Goal: Transaction & Acquisition: Book appointment/travel/reservation

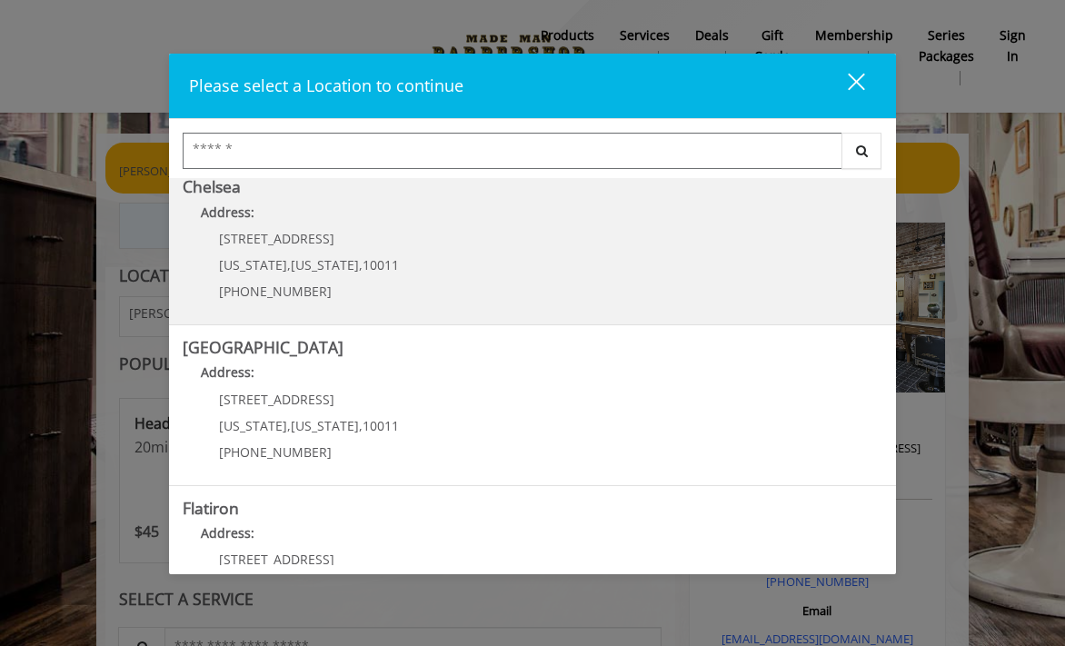
scroll to position [173, 0]
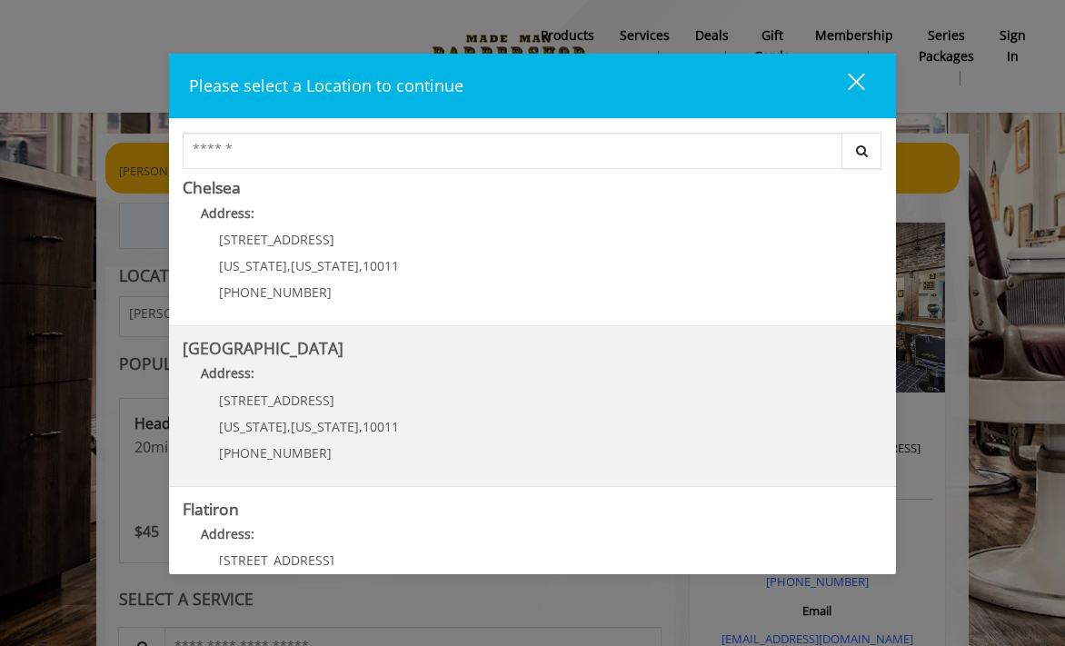
click at [228, 359] on Street "[GEOGRAPHIC_DATA] Address: [STREET_ADDRESS][US_STATE][US_STATE] (646) 850-0041" at bounding box center [533, 406] width 700 height 133
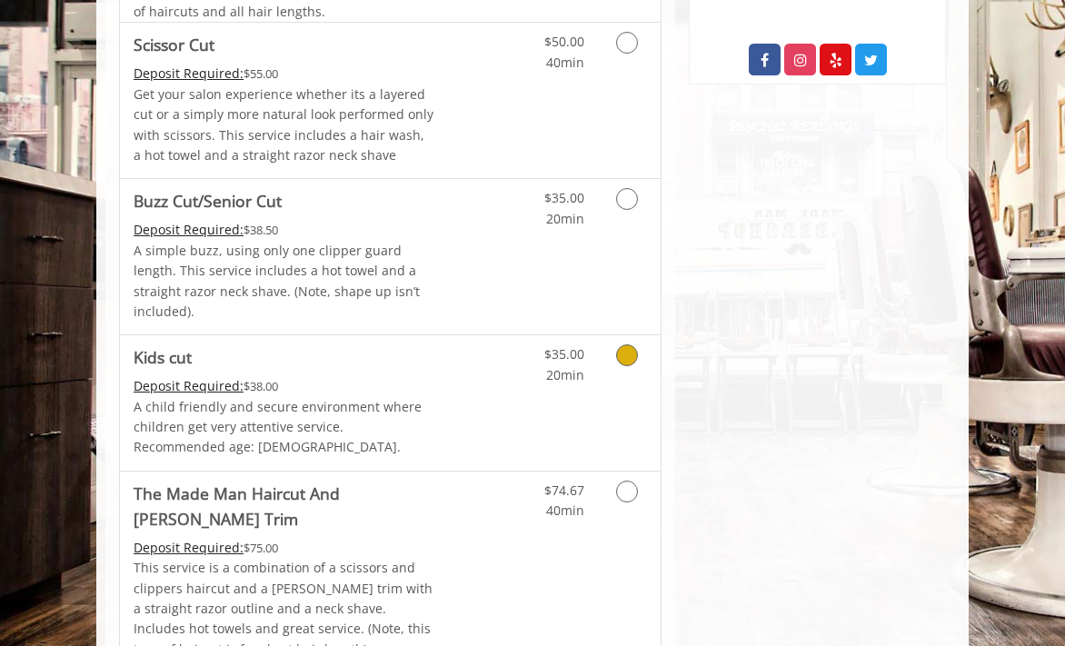
scroll to position [1169, 0]
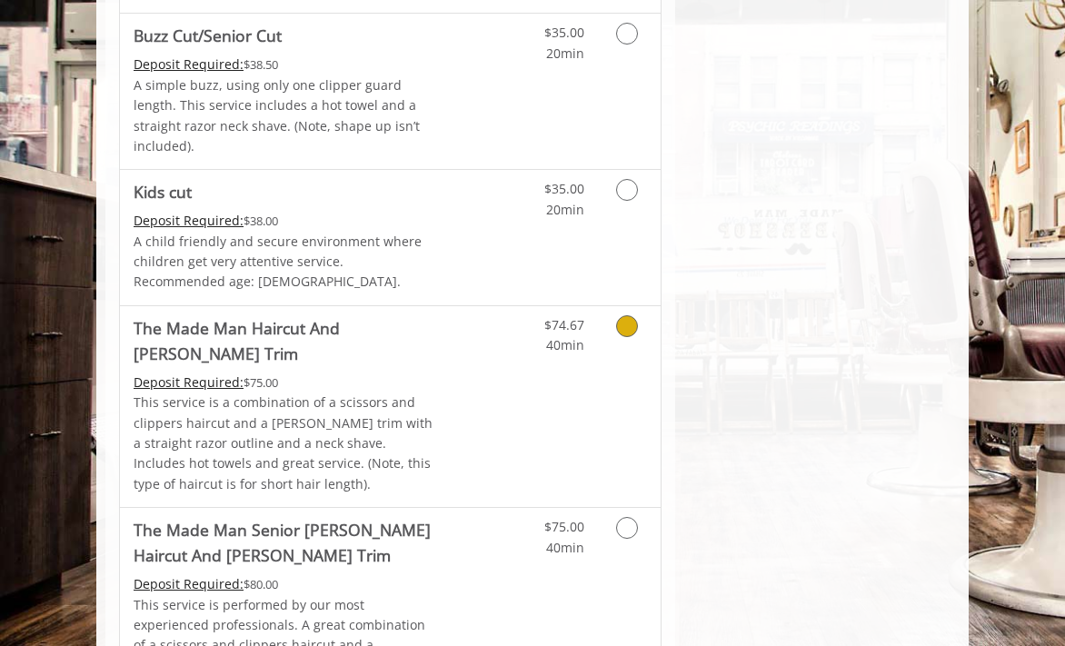
click at [187, 315] on Trim "The Made Man Haircut And [PERSON_NAME] Trim" at bounding box center [285, 340] width 302 height 51
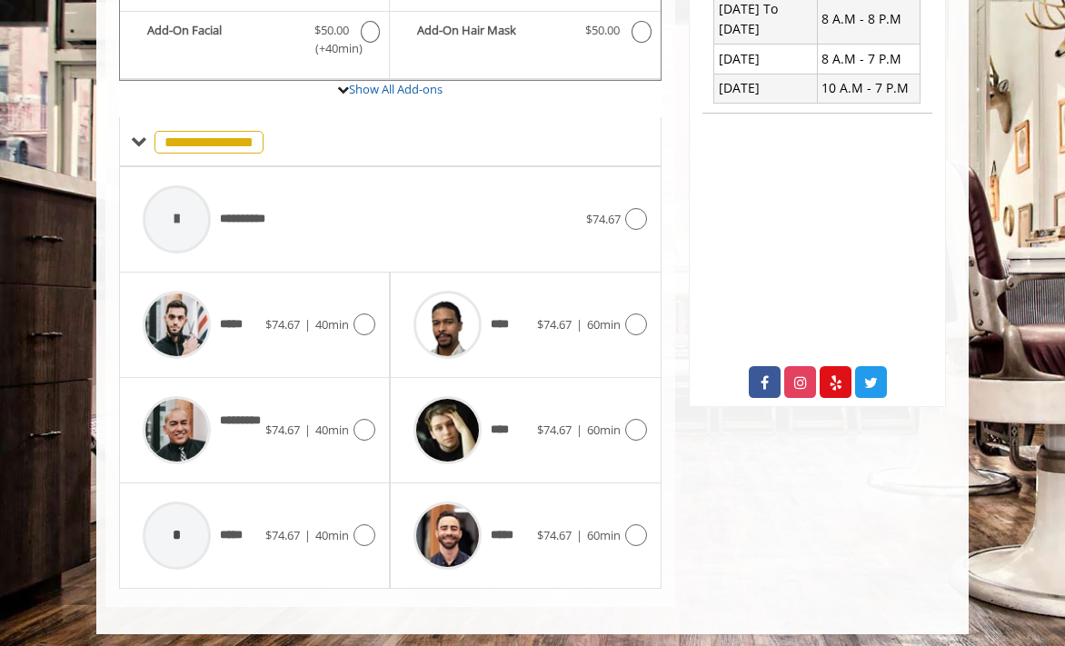
scroll to position [679, 0]
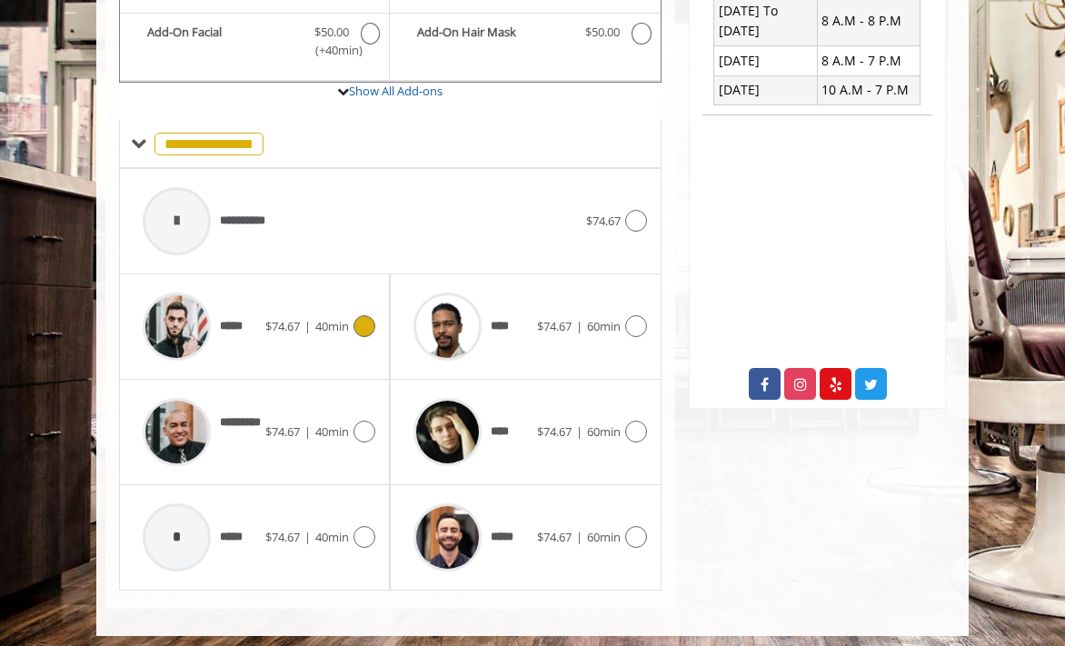
click at [364, 315] on icon at bounding box center [365, 326] width 22 height 22
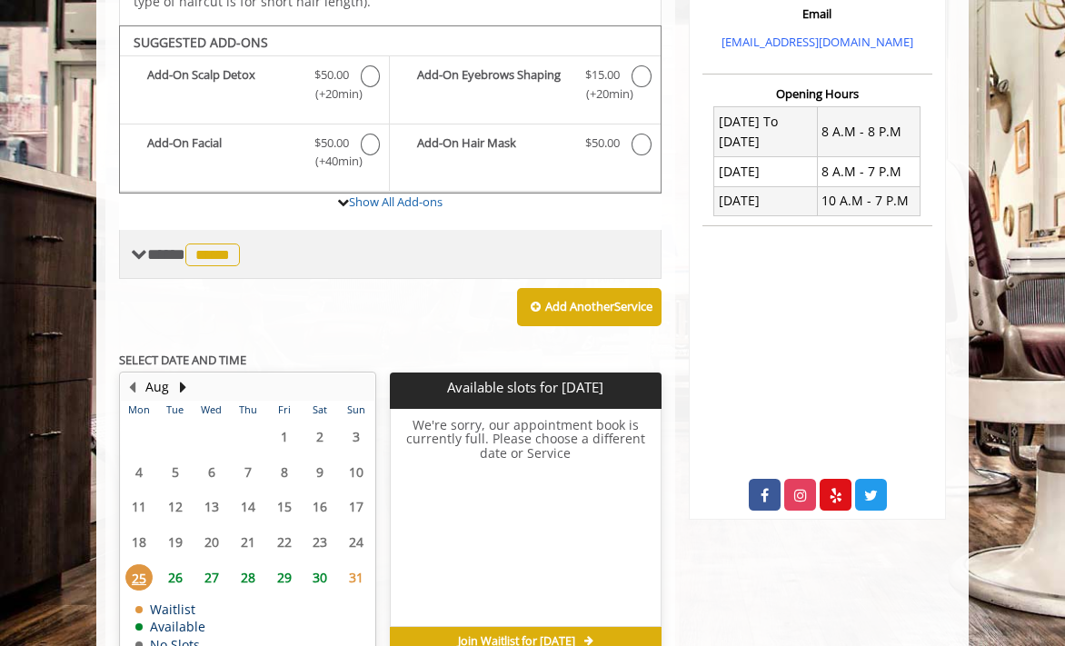
scroll to position [589, 0]
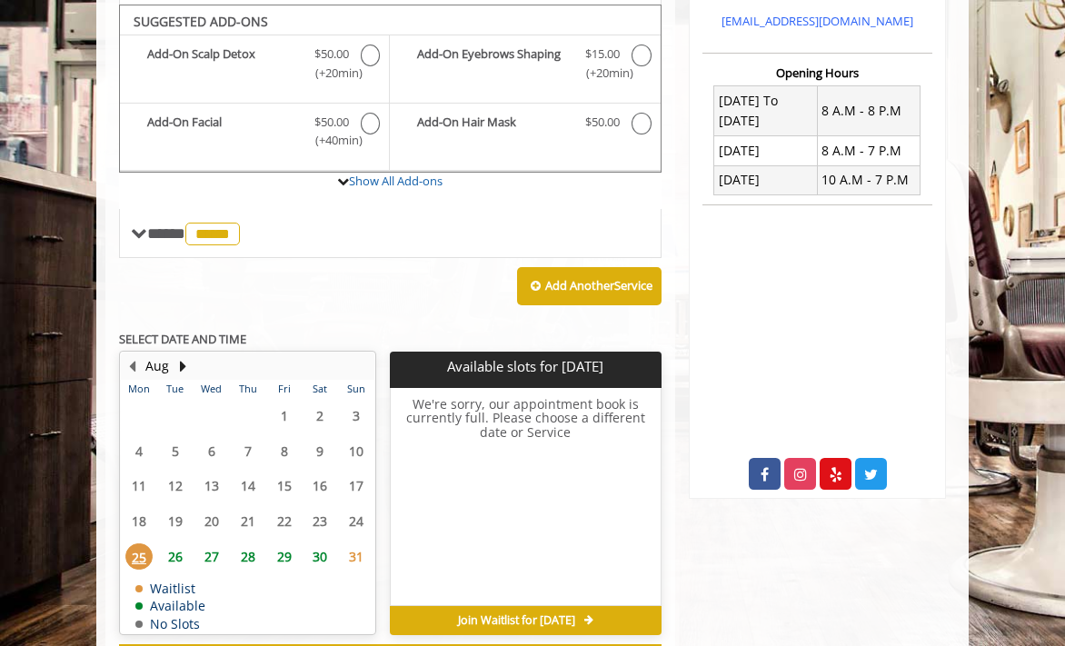
click at [173, 544] on span "26" at bounding box center [175, 557] width 27 height 26
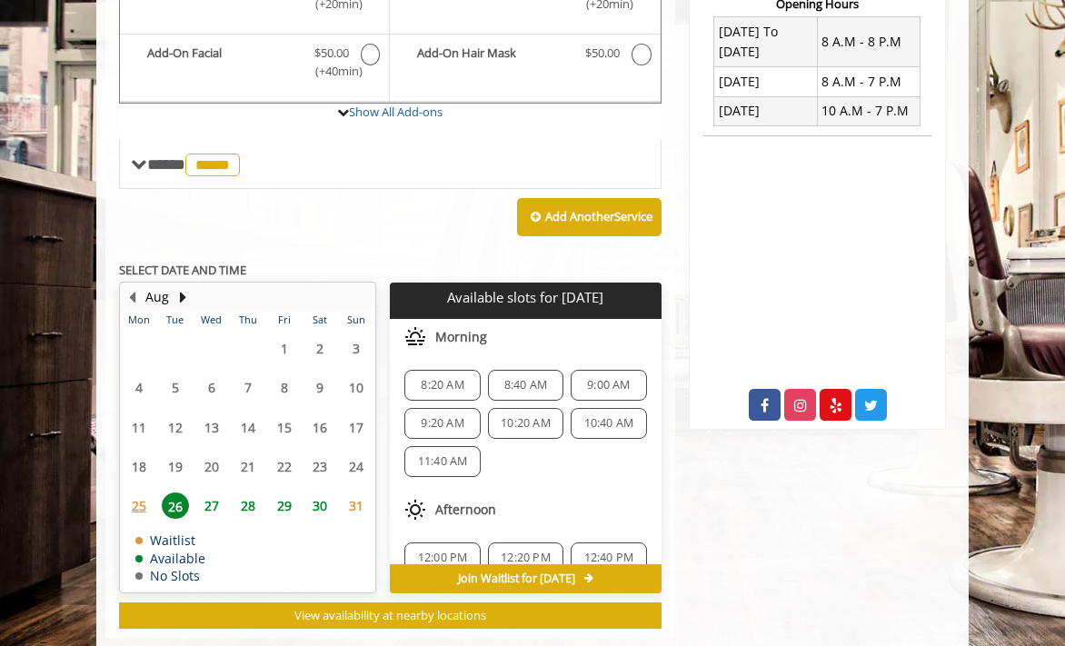
scroll to position [685, 0]
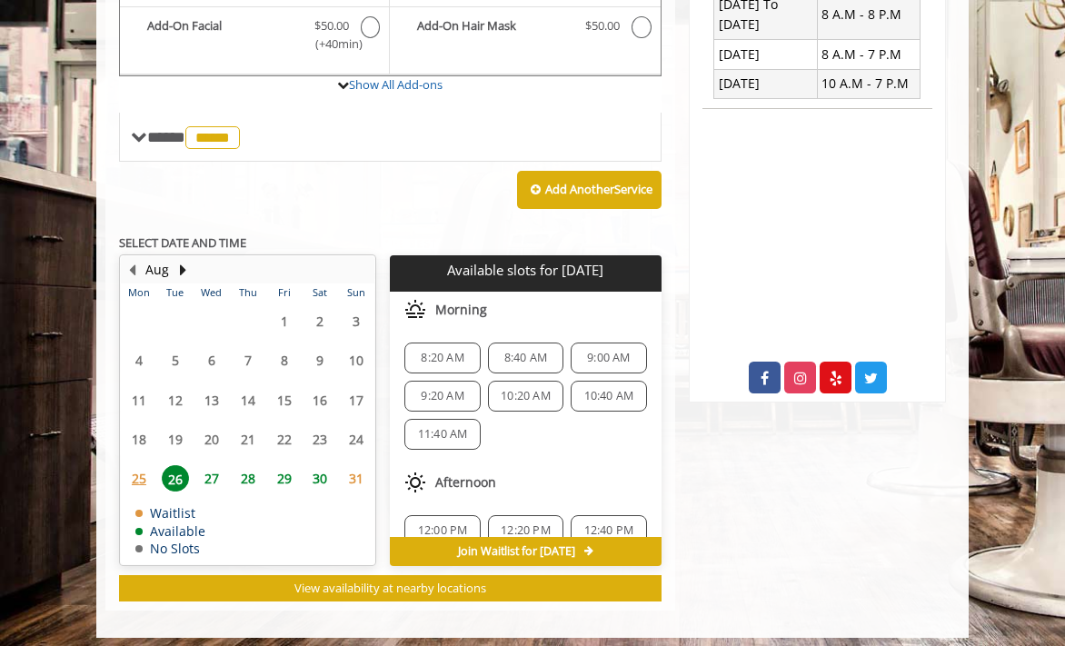
click at [429, 389] on span "9:20 AM" at bounding box center [442, 396] width 43 height 15
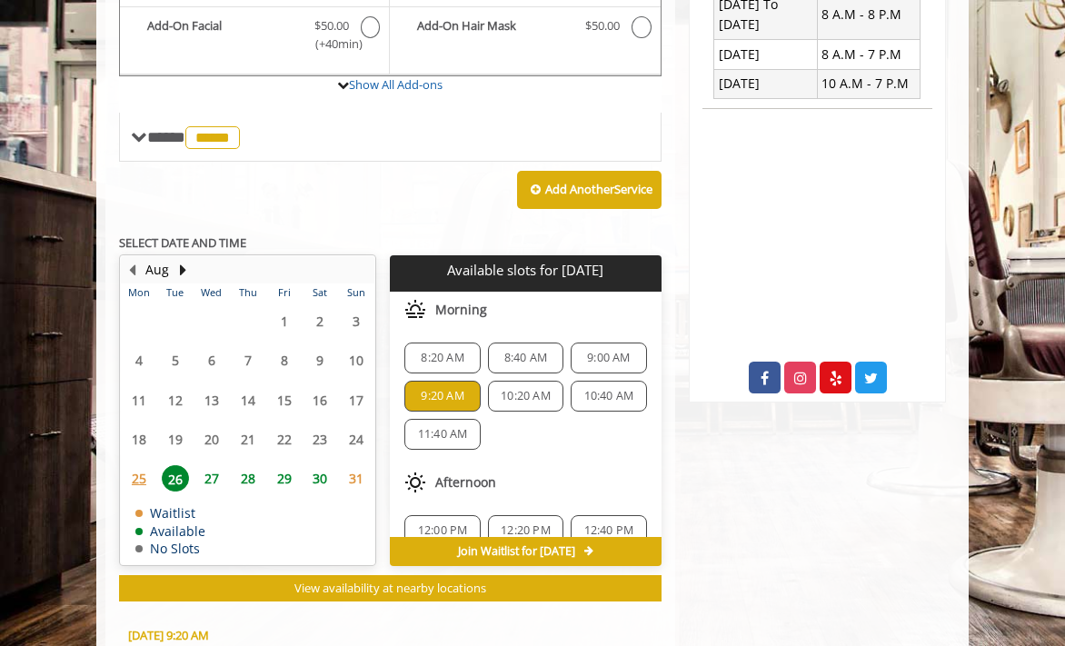
scroll to position [1018, 0]
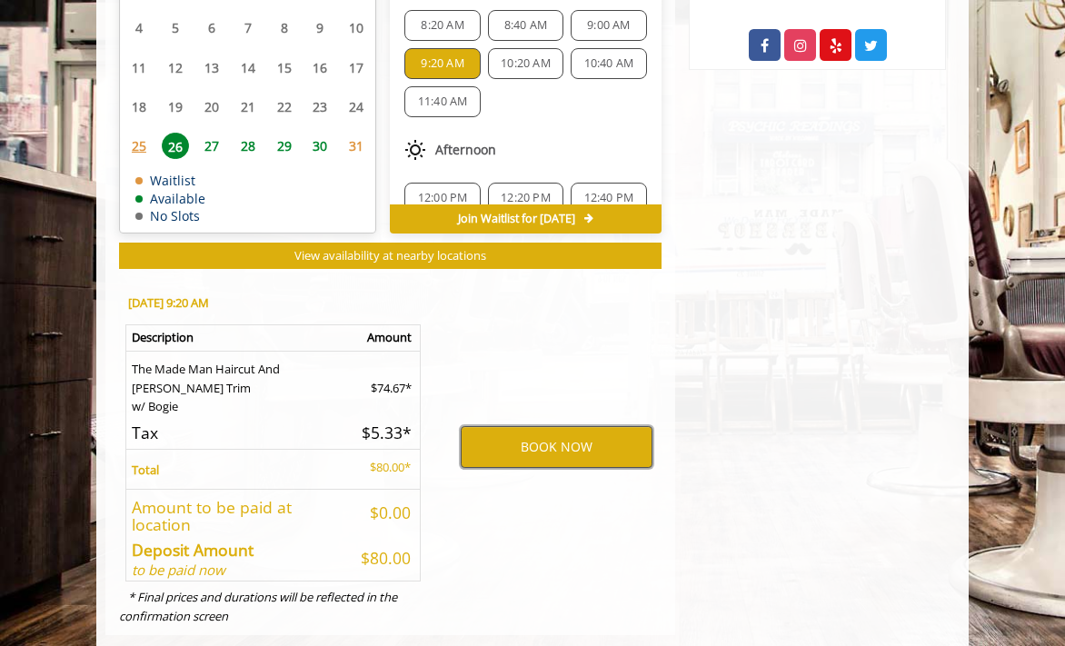
click at [543, 426] on button "BOOK NOW" at bounding box center [557, 447] width 192 height 42
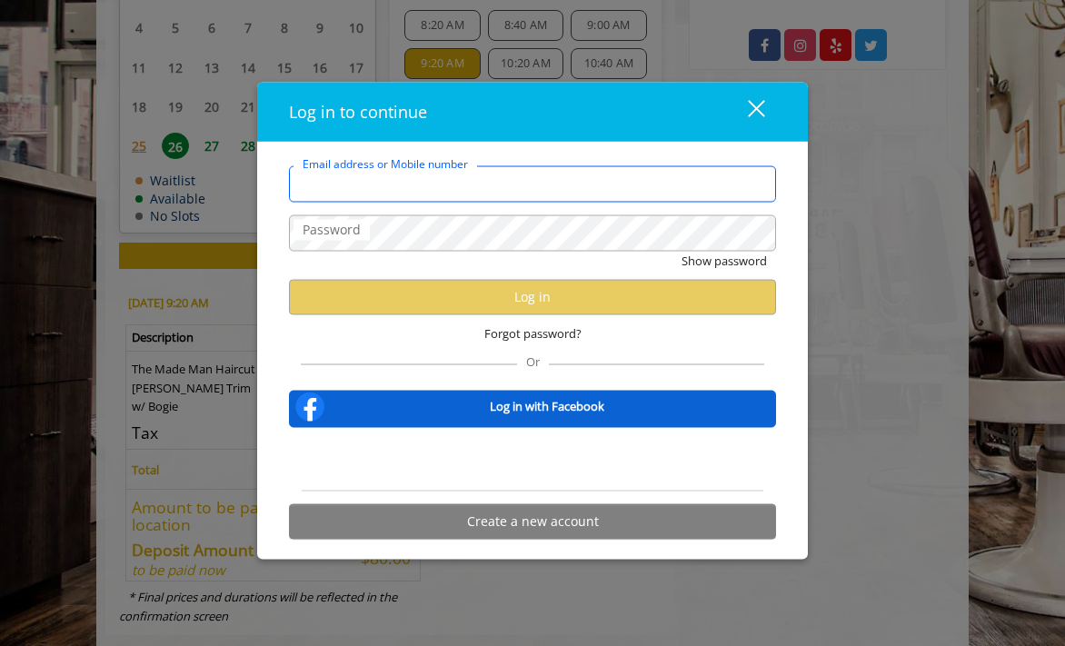
type input "**********"
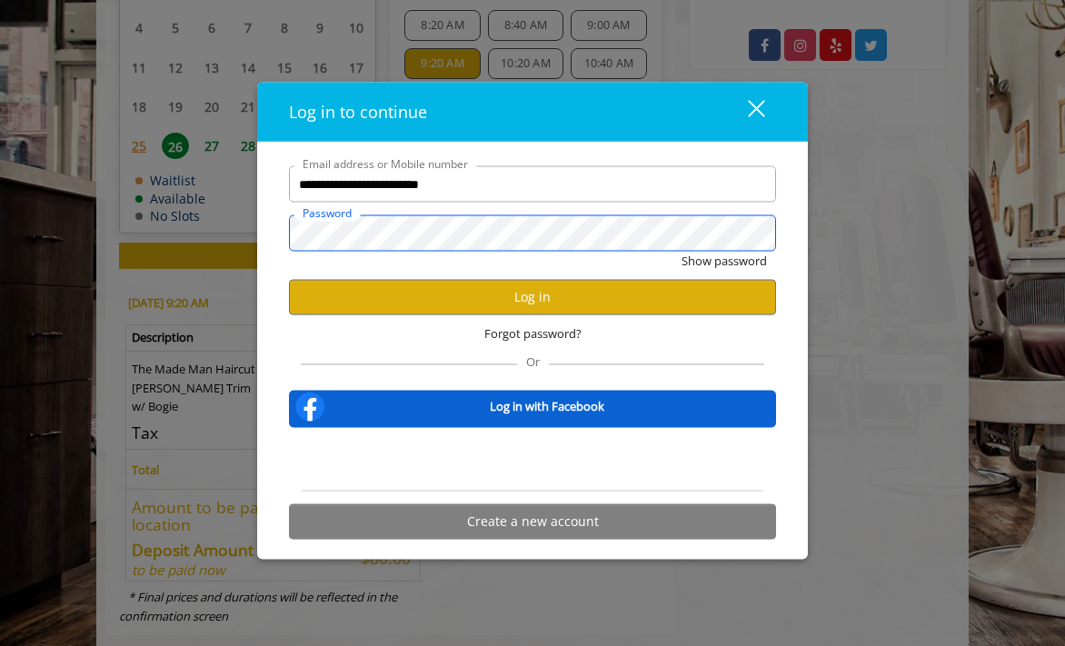
scroll to position [0, 0]
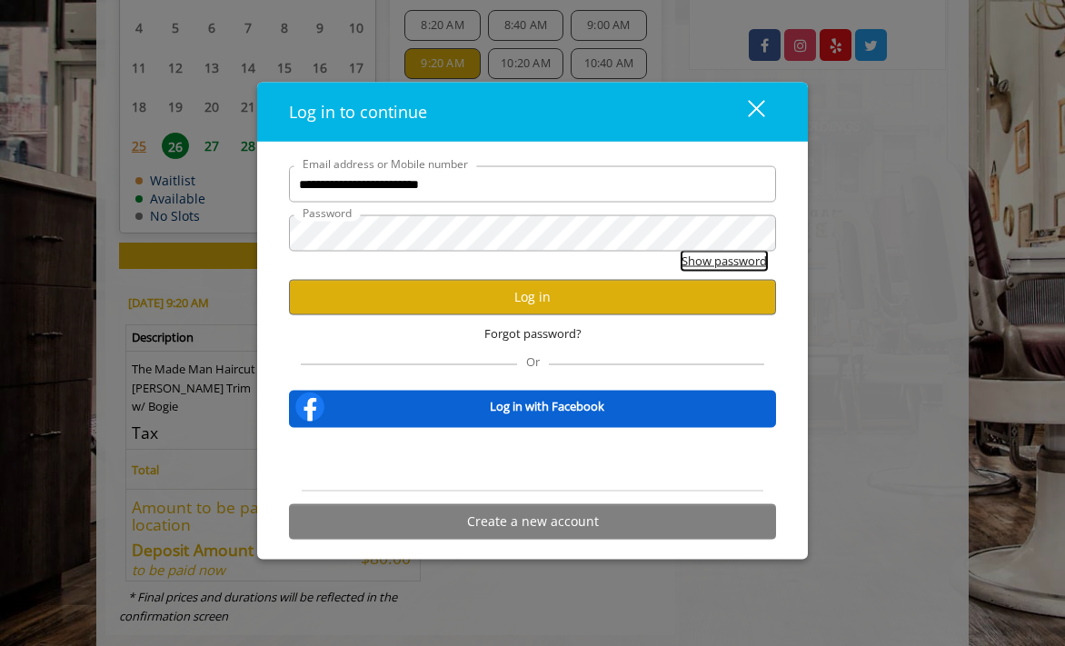
click at [714, 258] on button "Show password" at bounding box center [724, 261] width 85 height 19
click at [714, 258] on button "Hide password" at bounding box center [726, 261] width 81 height 19
click at [525, 290] on button "Log in" at bounding box center [532, 296] width 487 height 35
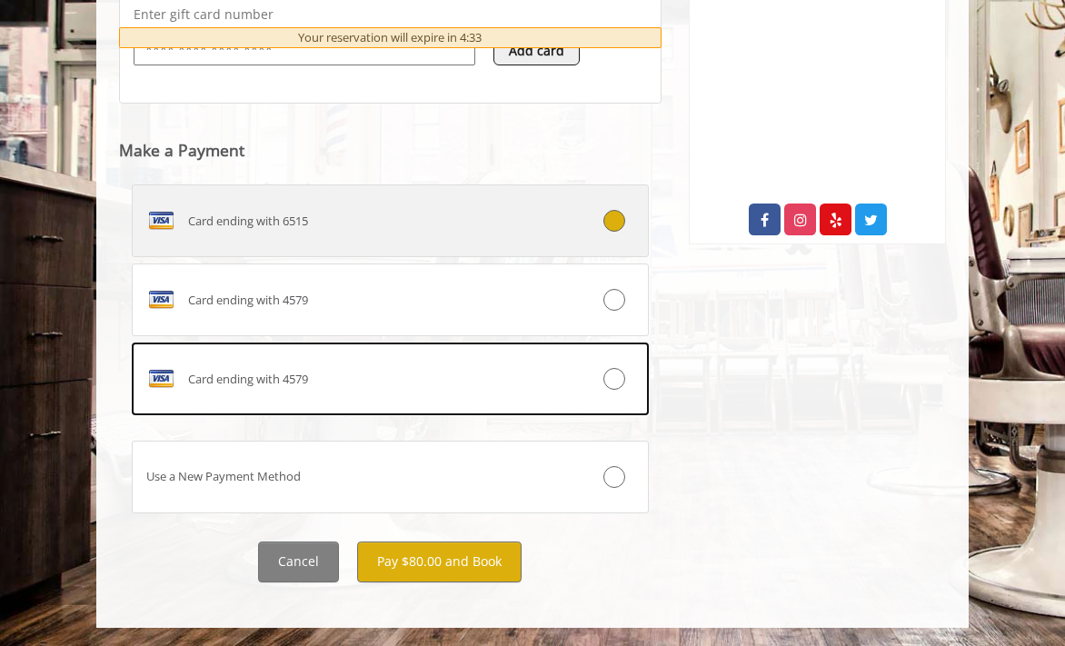
scroll to position [848, 0]
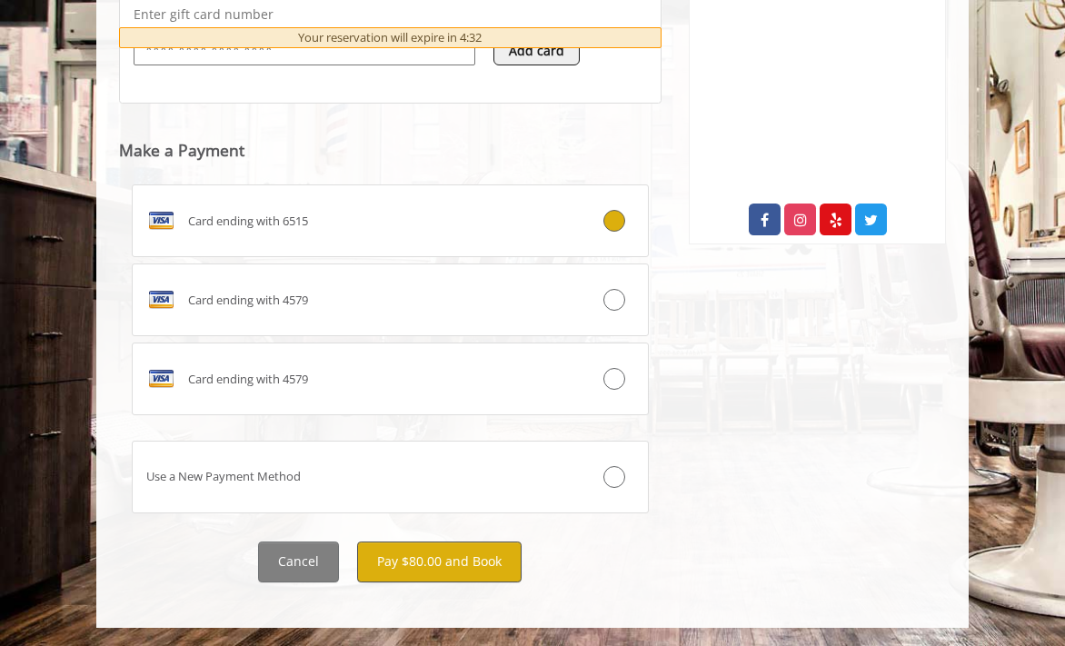
click at [406, 555] on button "Pay $80.00 and Book" at bounding box center [439, 562] width 165 height 41
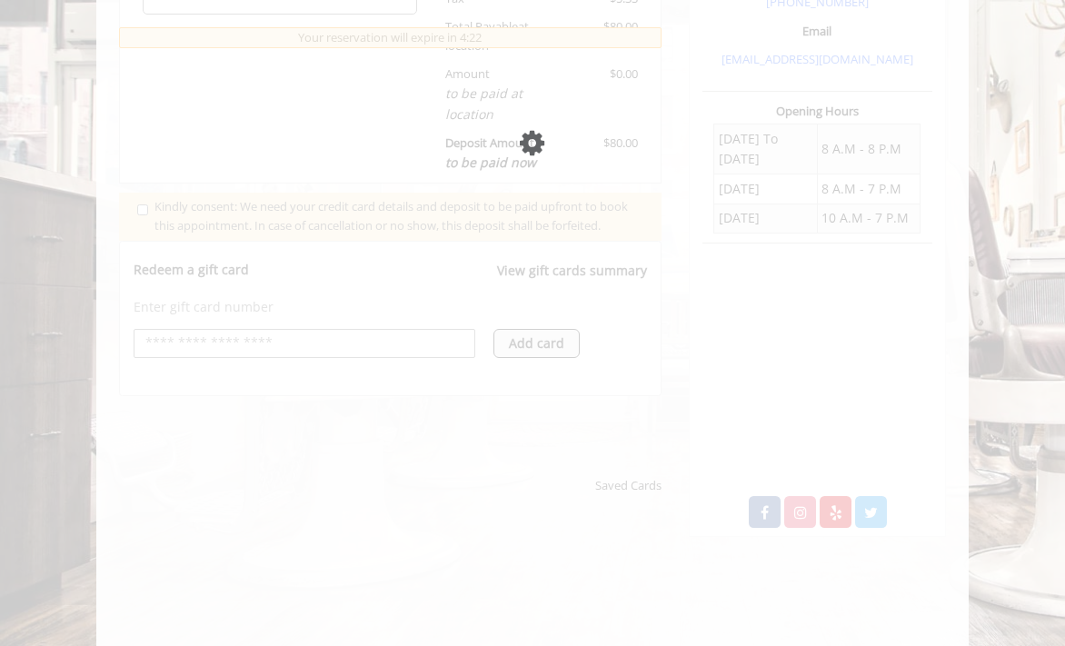
scroll to position [654, 0]
